Goal: Navigation & Orientation: Find specific page/section

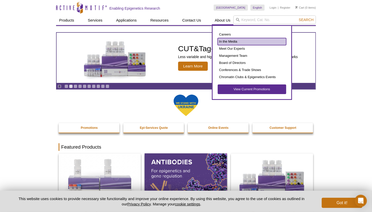
click at [229, 40] on link "In the Media" at bounding box center [252, 41] width 69 height 7
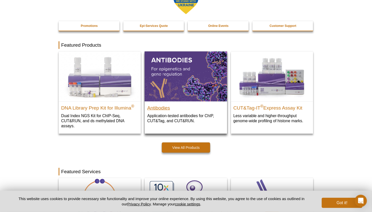
scroll to position [127, 0]
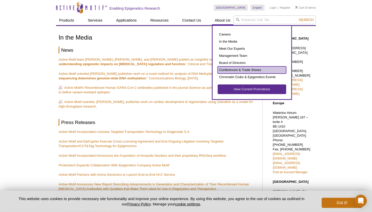
click at [232, 69] on link "Conferences & Trade Shows" at bounding box center [252, 69] width 69 height 7
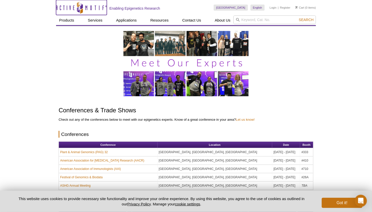
click at [69, 6] on icon "Active Motif Logo" at bounding box center [81, 7] width 51 height 12
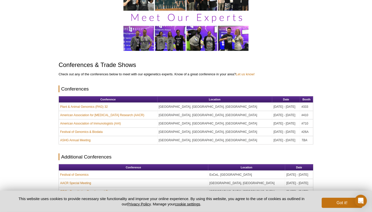
scroll to position [127, 0]
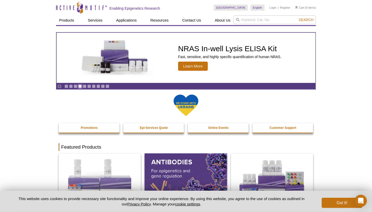
click at [79, 86] on link "Go to slide 4" at bounding box center [80, 87] width 4 height 4
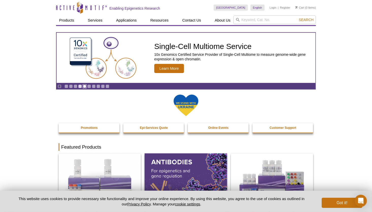
click at [84, 87] on link "Go to slide 5" at bounding box center [85, 87] width 4 height 4
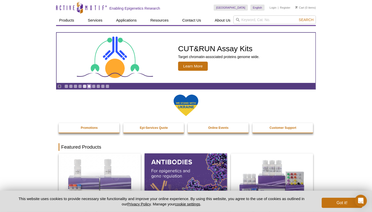
click at [88, 86] on link "Go to slide 6" at bounding box center [89, 87] width 4 height 4
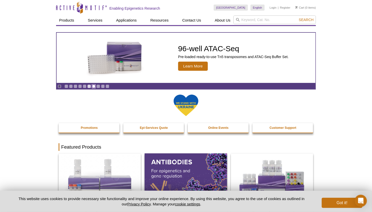
click at [93, 87] on link "Go to slide 7" at bounding box center [94, 87] width 4 height 4
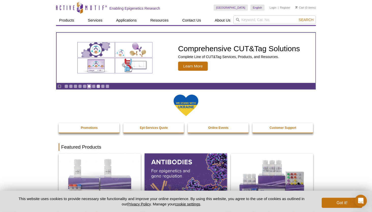
click at [89, 86] on link "Go to slide 6" at bounding box center [89, 87] width 4 height 4
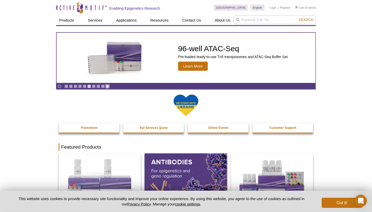
click at [106, 87] on link "Go to slide 10" at bounding box center [108, 87] width 4 height 4
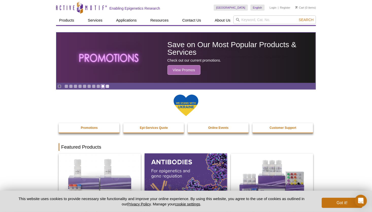
click at [101, 87] on link "Go to slide 9" at bounding box center [103, 87] width 4 height 4
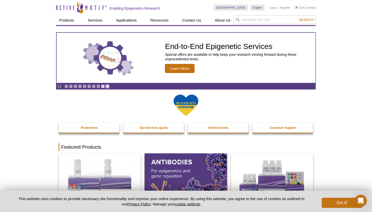
click at [106, 87] on link "Go to slide 10" at bounding box center [108, 87] width 4 height 4
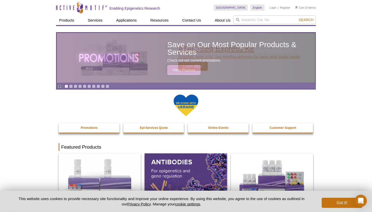
click at [177, 71] on div "ATAC-Seq Express Kit Simplified, faster ATAC-Seq workflow delivering the same g…" at bounding box center [237, 58] width 129 height 50
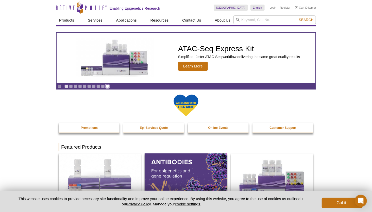
click at [107, 86] on link "Go to slide 10" at bounding box center [108, 87] width 4 height 4
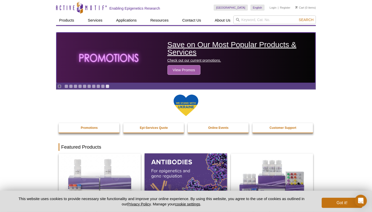
click at [177, 72] on span "View Promos" at bounding box center [184, 70] width 33 height 10
click at [178, 70] on span "View Promos" at bounding box center [184, 70] width 33 height 10
click at [193, 59] on p "Check out our current promotions." at bounding box center [240, 60] width 145 height 5
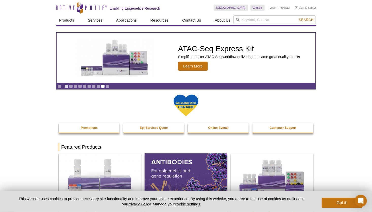
click at [100, 86] on div "Pause Go to slide 1 Go to slide 2 Go to slide 3 Go to slide 4 Go to slide 5 Go …" at bounding box center [84, 86] width 54 height 6
click at [98, 86] on link "Go to slide 8" at bounding box center [98, 87] width 4 height 4
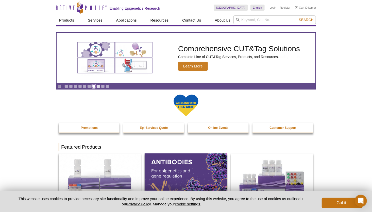
click at [93, 86] on link "Go to slide 7" at bounding box center [94, 87] width 4 height 4
